Goal: Task Accomplishment & Management: Use online tool/utility

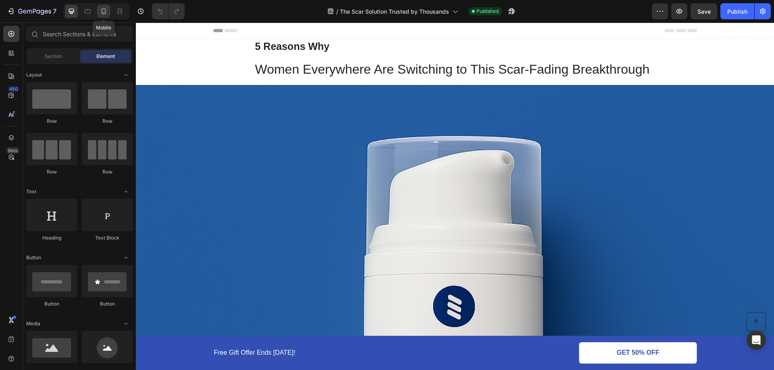
click at [108, 15] on div at bounding box center [103, 11] width 13 height 13
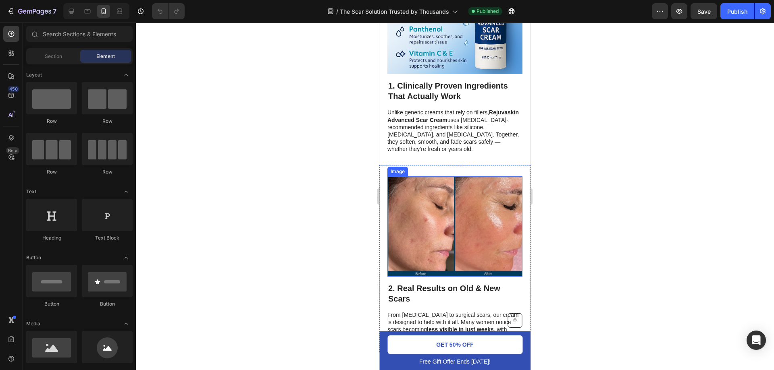
scroll to position [645, 0]
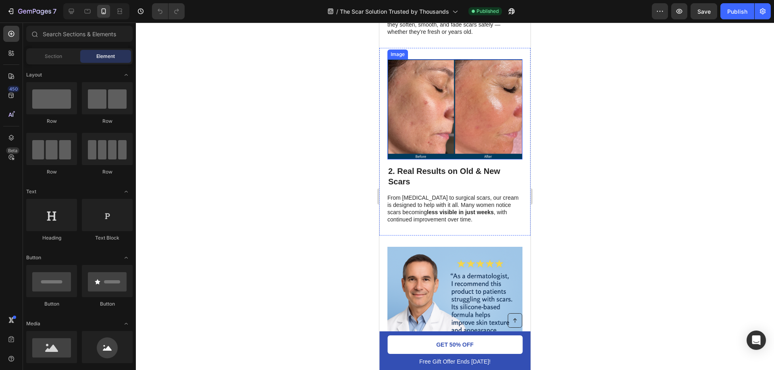
click at [483, 112] on img at bounding box center [454, 109] width 135 height 100
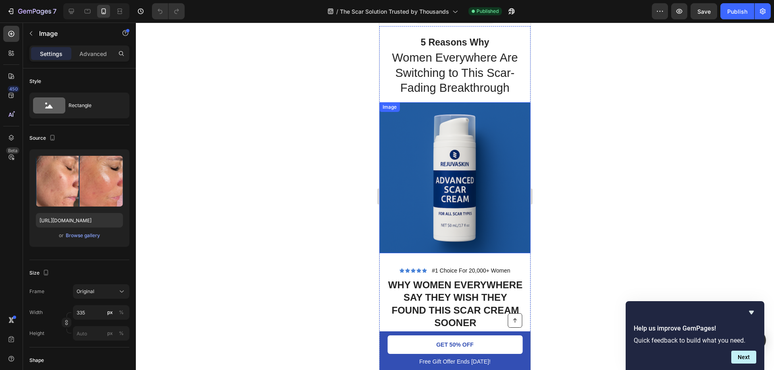
scroll to position [0, 0]
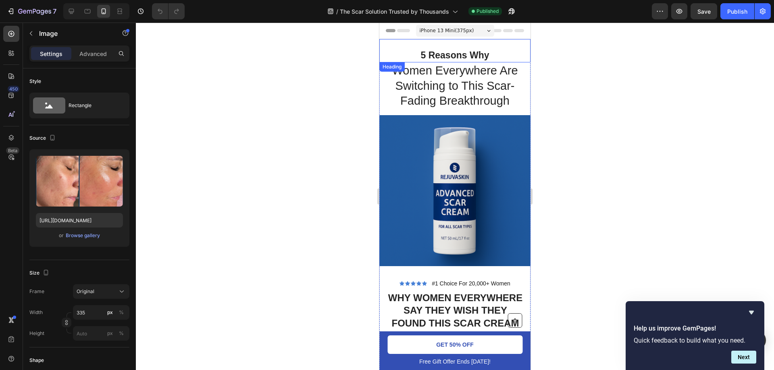
click at [469, 54] on strong "5 Reasons Why" at bounding box center [455, 55] width 68 height 10
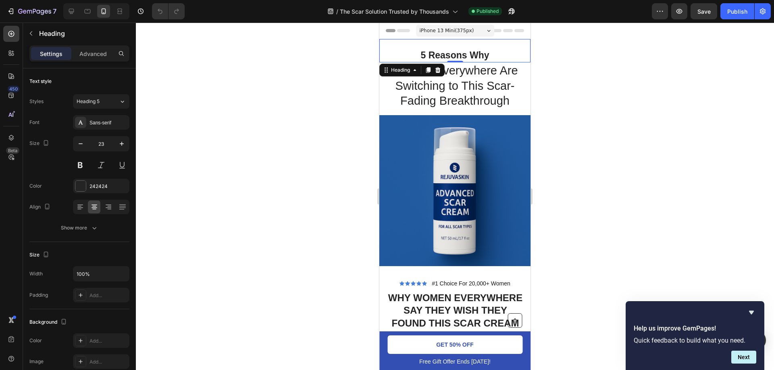
click at [451, 49] on h1 "5 Reasons Why" at bounding box center [454, 56] width 151 height 14
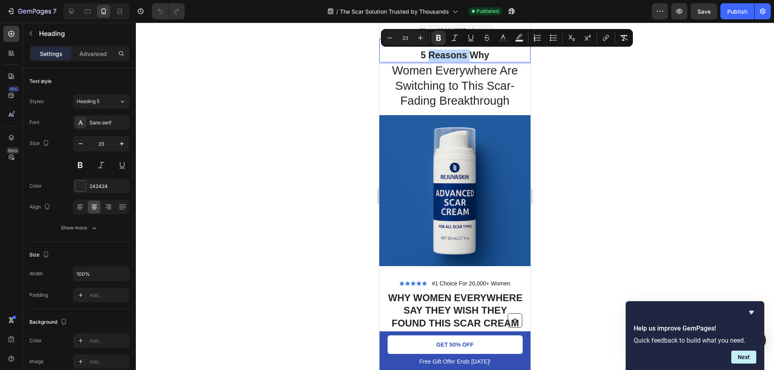
click at [453, 54] on strong "5 Reasons Why" at bounding box center [455, 55] width 68 height 10
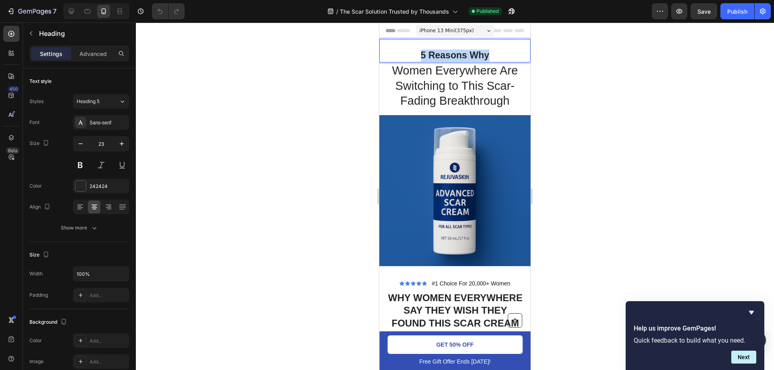
click at [453, 54] on strong "5 Reasons Why" at bounding box center [455, 55] width 68 height 10
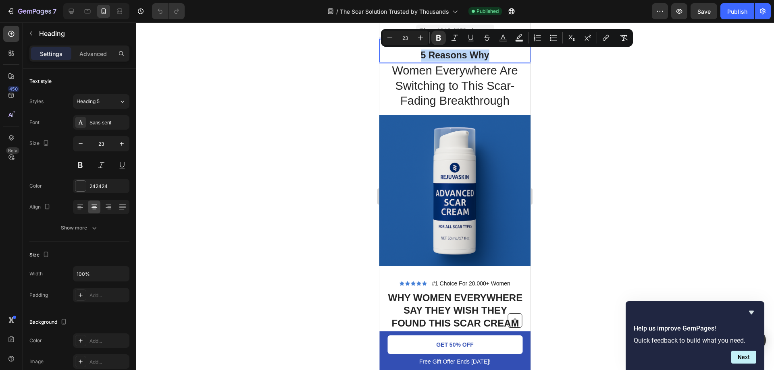
copy strong "5 Reasons Why"
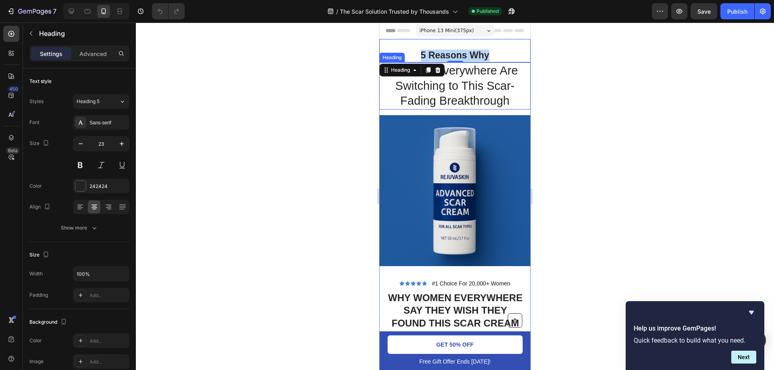
click at [481, 94] on h1 "Women Everywhere Are Switching to This Scar-Fading Breakthrough" at bounding box center [454, 85] width 151 height 47
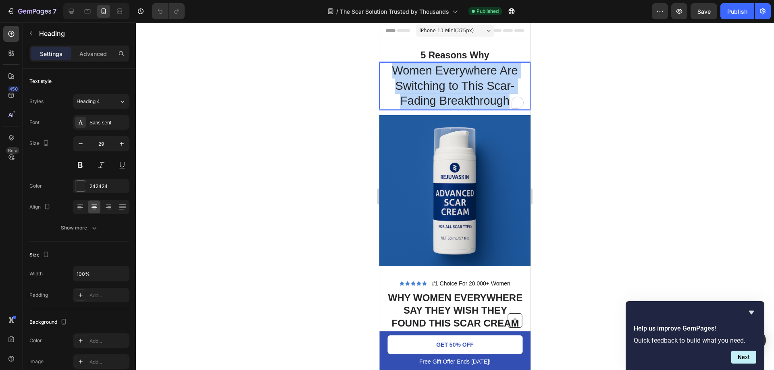
click at [481, 94] on p "Women Everywhere Are Switching to This Scar-Fading Breakthrough" at bounding box center [454, 86] width 149 height 46
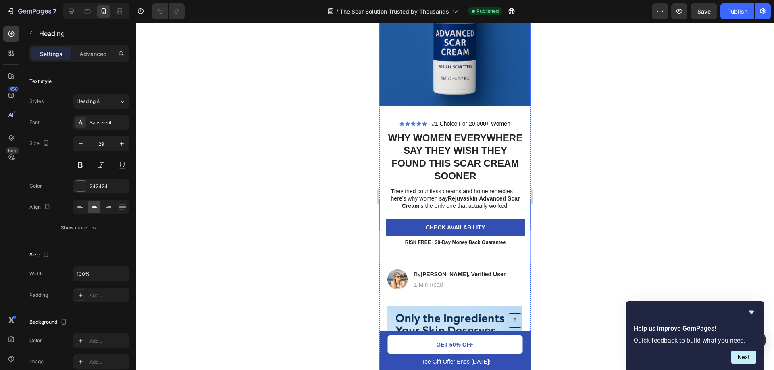
scroll to position [161, 0]
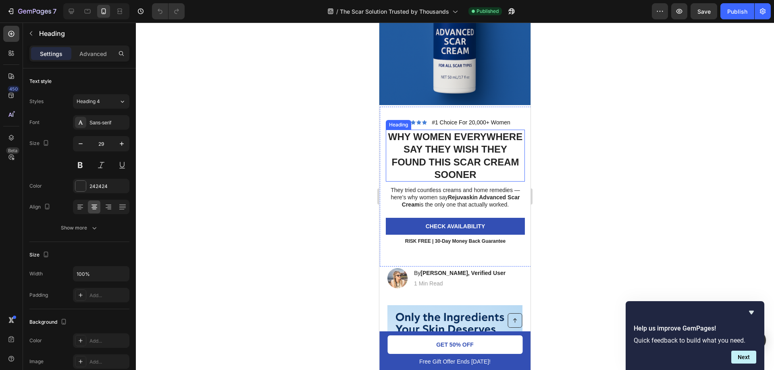
click at [466, 163] on h2 "Why Women Everywhere Say They Wish They Found This Scar Cream Sooner" at bounding box center [455, 156] width 139 height 52
click at [466, 163] on p "Why Women Everywhere Say They Wish They Found This Scar Cream Sooner" at bounding box center [454, 156] width 137 height 50
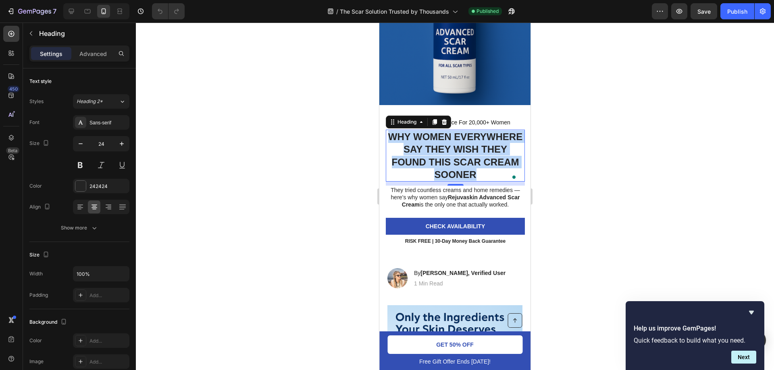
click at [461, 194] on strong "Rejuvaskin Advanced Scar Cream" at bounding box center [461, 201] width 118 height 14
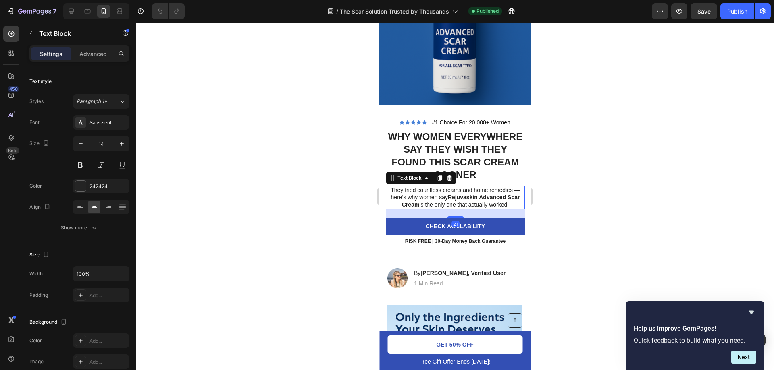
click at [461, 194] on strong "Rejuvaskin Advanced Scar Cream" at bounding box center [461, 201] width 118 height 14
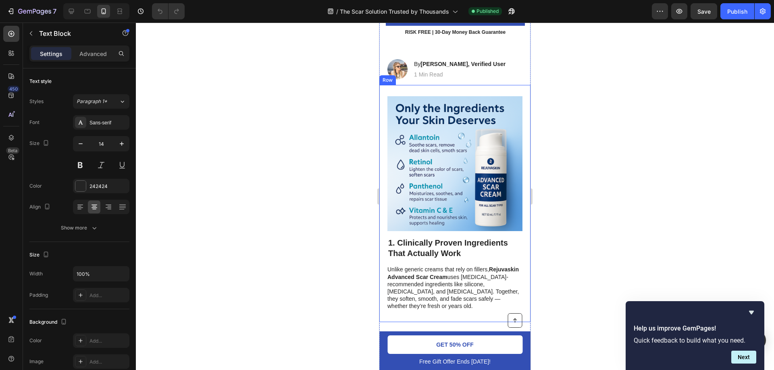
scroll to position [403, 0]
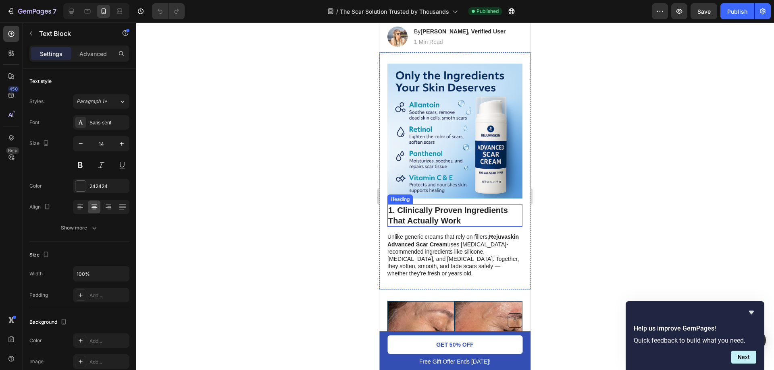
click at [452, 204] on h2 "1. Clinically Proven Ingredients That Actually Work" at bounding box center [454, 215] width 135 height 23
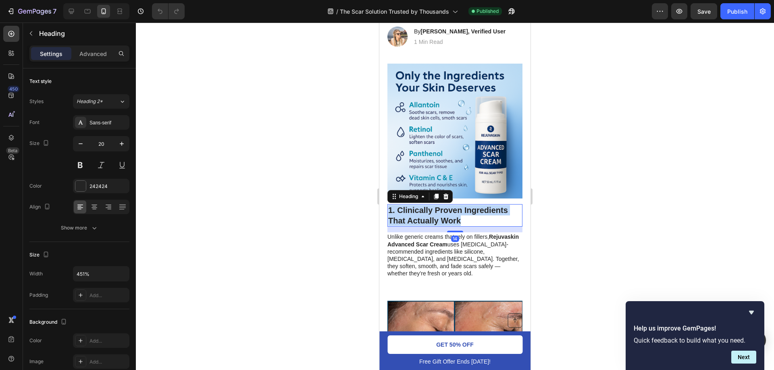
click at [452, 205] on p "1. Clinically Proven Ingredients That Actually Work" at bounding box center [454, 215] width 133 height 21
click at [435, 247] on p "Unlike generic creams that rely on fillers, Rejuvaskin Advanced Scar Cream uses…" at bounding box center [454, 255] width 134 height 44
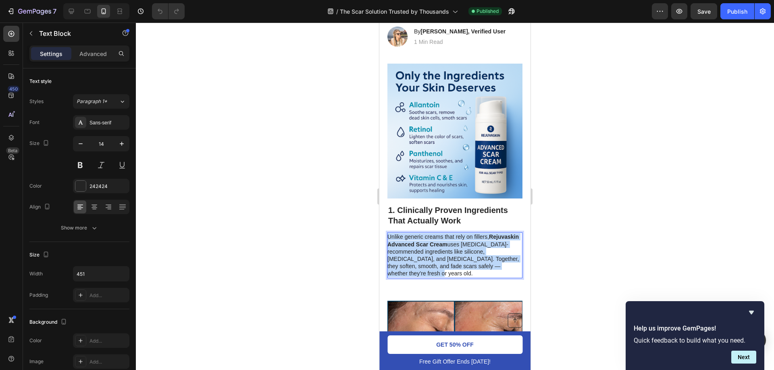
click at [435, 247] on p "Unlike generic creams that rely on fillers, Rejuvaskin Advanced Scar Cream uses…" at bounding box center [454, 255] width 134 height 44
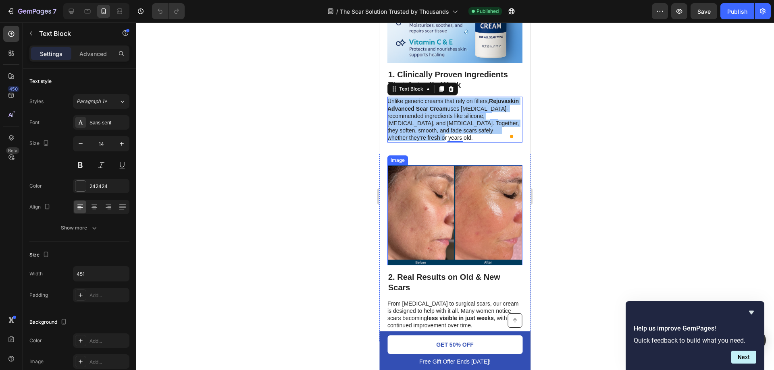
scroll to position [564, 0]
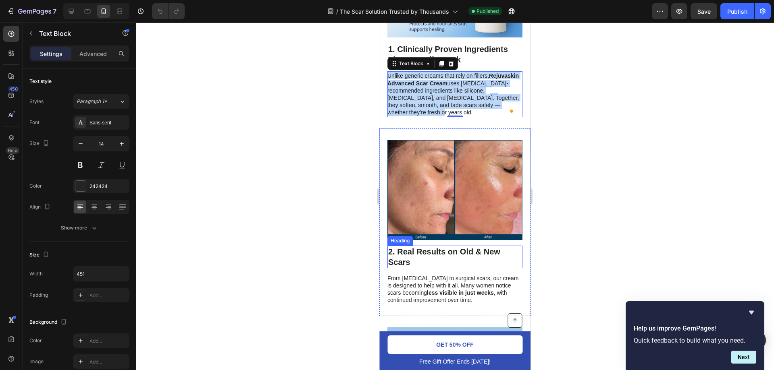
click at [454, 246] on h2 "2. Real Results on Old & New Scars" at bounding box center [454, 257] width 135 height 23
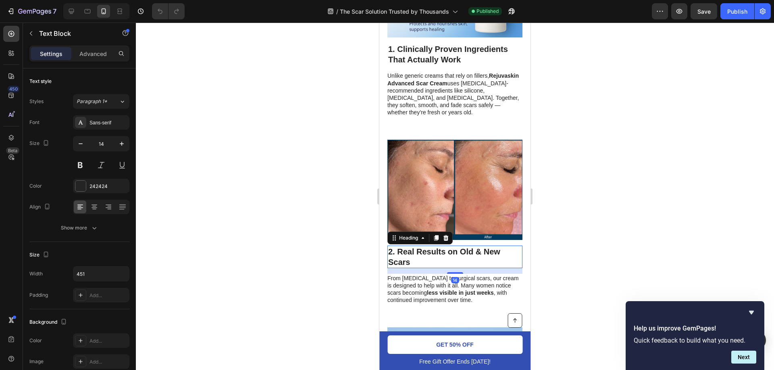
click at [454, 246] on h2 "2. Real Results on Old & New Scars" at bounding box center [454, 257] width 135 height 23
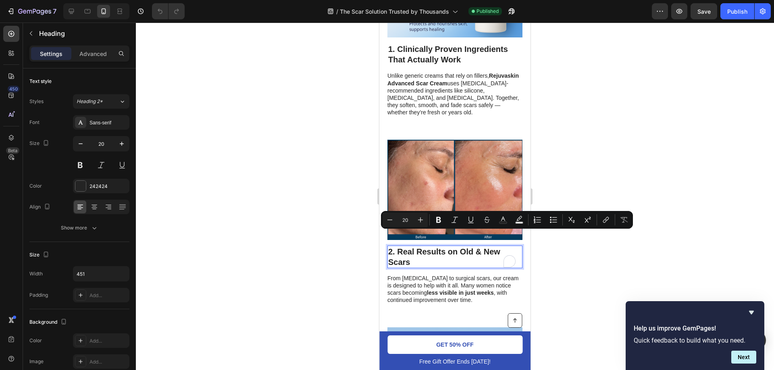
click at [455, 247] on p "2. Real Results on Old & New Scars" at bounding box center [454, 257] width 133 height 21
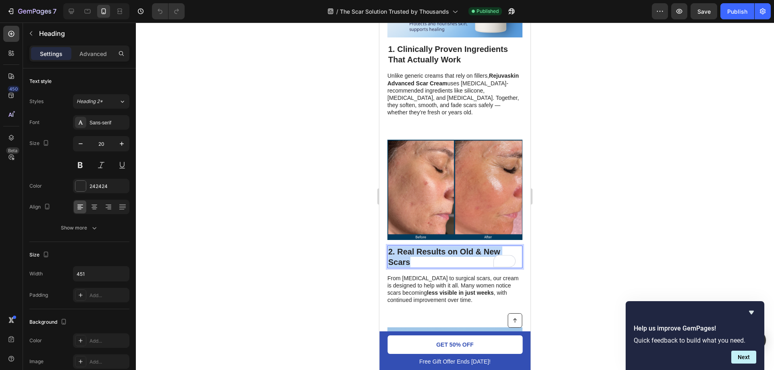
click at [455, 247] on p "2. Real Results on Old & New Scars" at bounding box center [454, 257] width 133 height 21
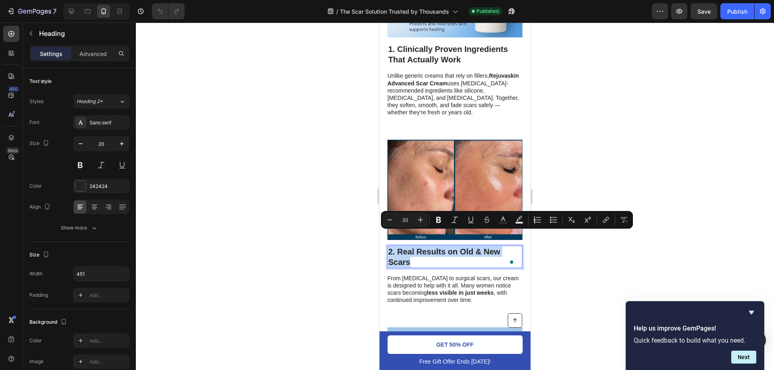
copy p "2. Real Results on Old & New Scars"
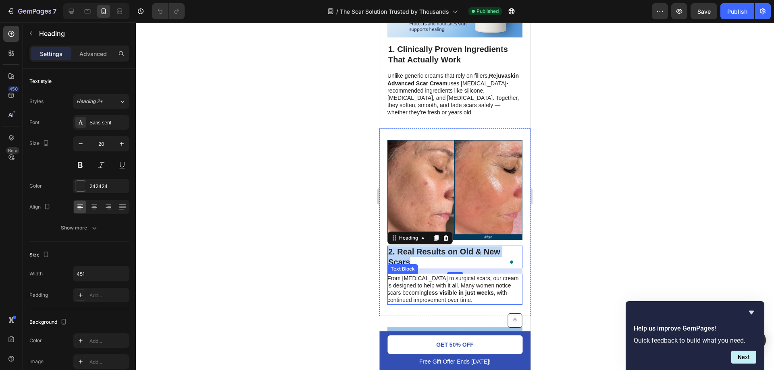
click at [458, 275] on p "From [MEDICAL_DATA] to surgical scars, our cream is designed to help with it al…" at bounding box center [454, 289] width 134 height 29
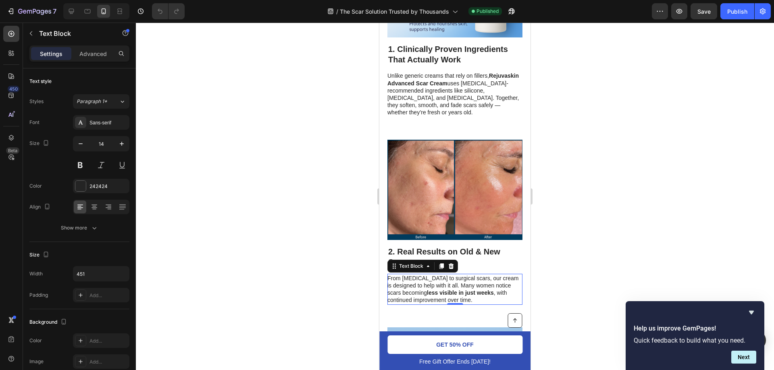
click at [458, 275] on p "From [MEDICAL_DATA] to surgical scars, our cream is designed to help with it al…" at bounding box center [454, 289] width 134 height 29
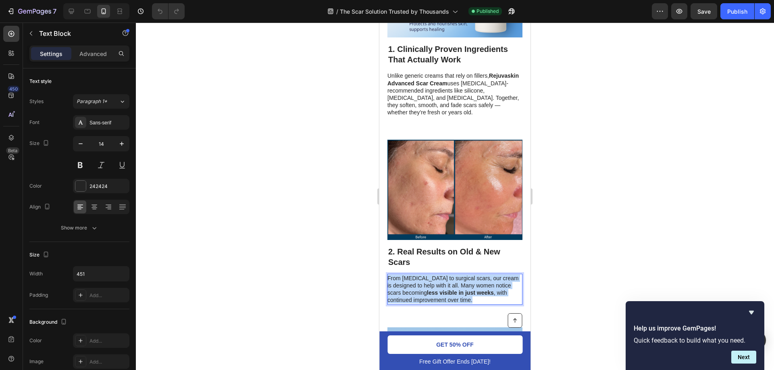
click at [458, 275] on p "From [MEDICAL_DATA] to surgical scars, our cream is designed to help with it al…" at bounding box center [454, 289] width 134 height 29
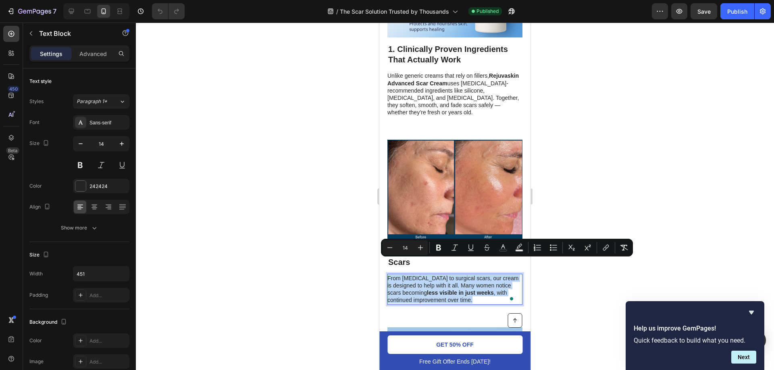
copy p "From [MEDICAL_DATA] to surgical scars, our cream is designed to help with it al…"
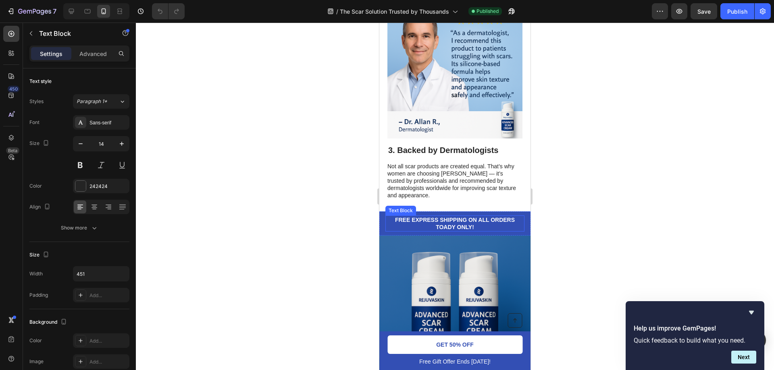
scroll to position [886, 0]
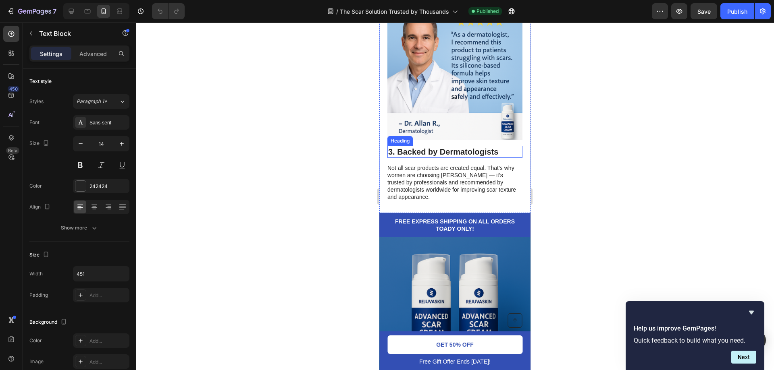
click at [475, 146] on h2 "3. Backed by Dermatologists" at bounding box center [454, 152] width 135 height 12
